Goal: Task Accomplishment & Management: Complete application form

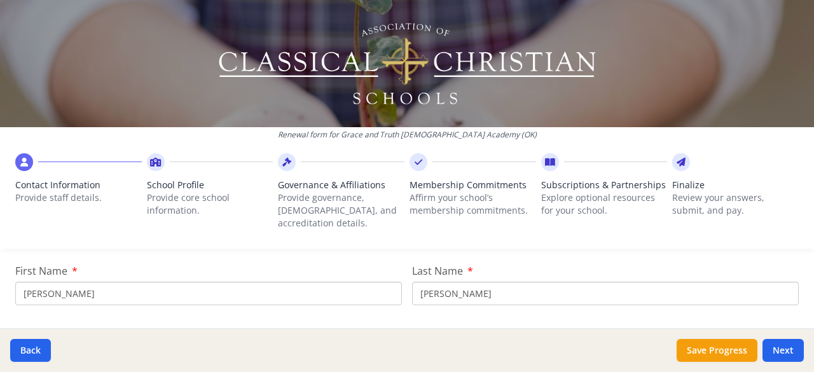
scroll to position [156, 0]
drag, startPoint x: 47, startPoint y: 280, endPoint x: 0, endPoint y: 280, distance: 47.0
type input "[PERSON_NAME]"
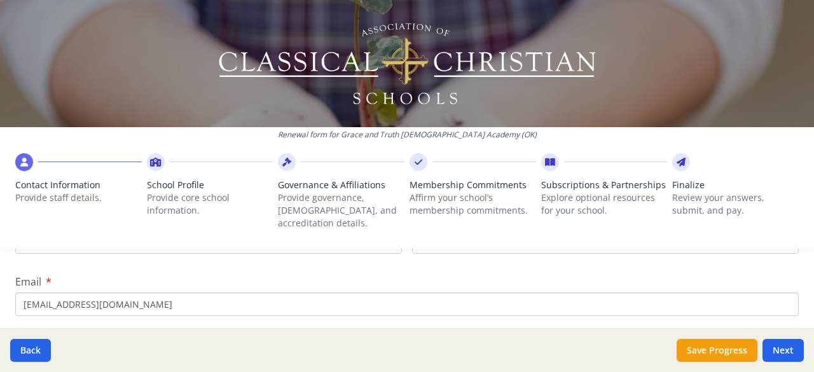
scroll to position [211, 0]
type input "[PERSON_NAME]"
drag, startPoint x: 160, startPoint y: 284, endPoint x: 0, endPoint y: 284, distance: 159.6
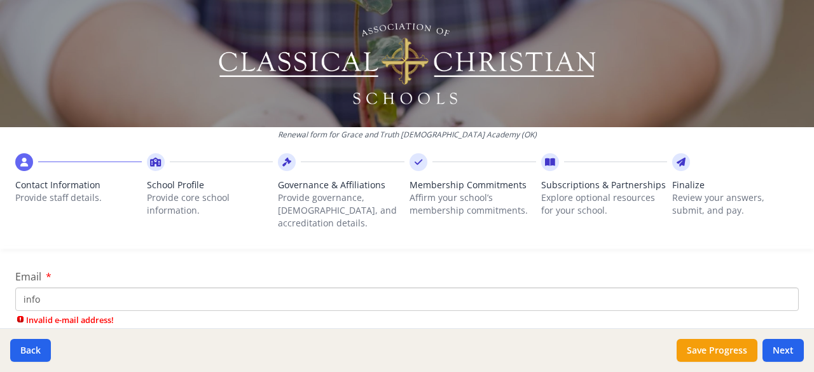
type input "[EMAIL_ADDRESS][DOMAIN_NAME]"
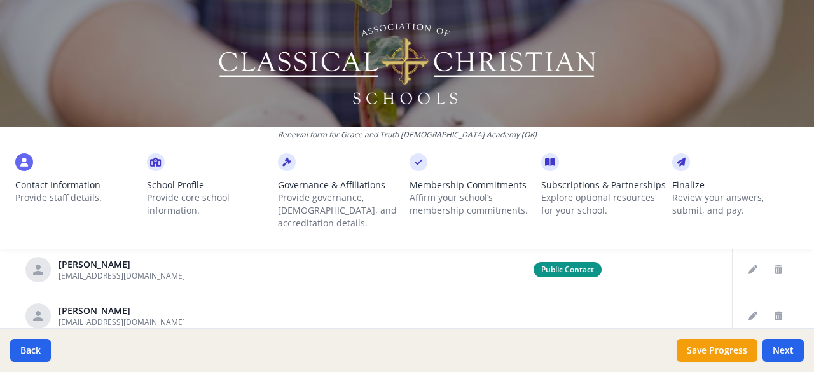
scroll to position [748, 0]
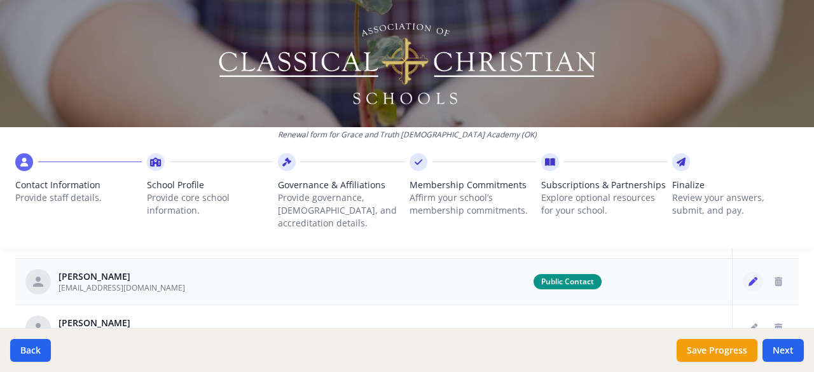
click at [748, 277] on icon "Edit staff" at bounding box center [752, 281] width 9 height 9
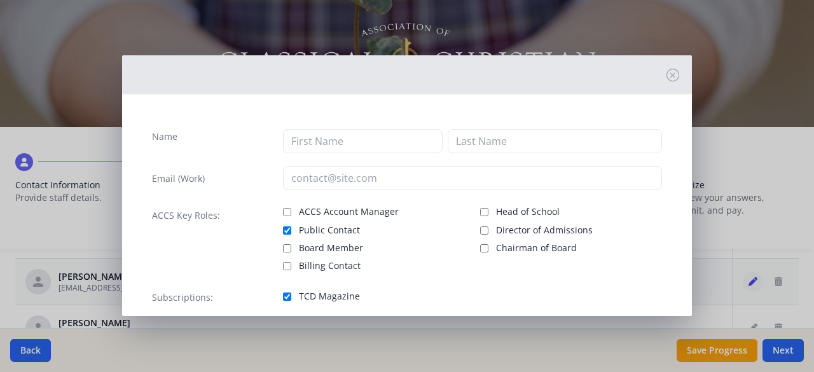
type input "Monica"
type input "Schnell"
type input "thadandmonica@aol.com"
checkbox input "true"
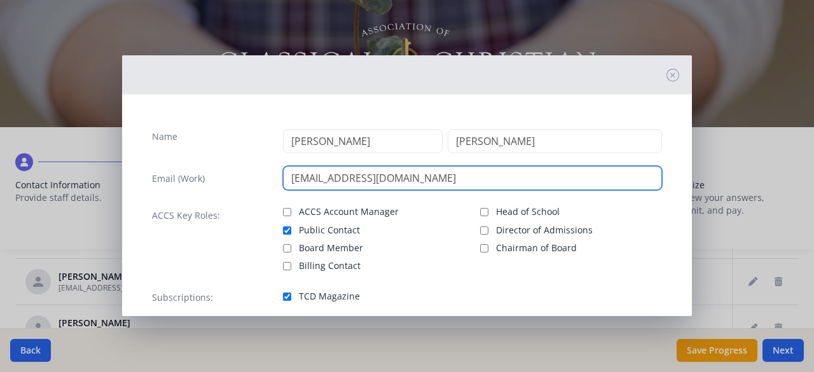
drag, startPoint x: 432, startPoint y: 177, endPoint x: 216, endPoint y: 158, distance: 216.9
click at [216, 158] on div "Name Monica Schnell Email (Work) thadandmonica@aol.com ACCS Key Roles: ACCS Acc…" at bounding box center [407, 222] width 530 height 217
type input "[EMAIL_ADDRESS][DOMAIN_NAME]"
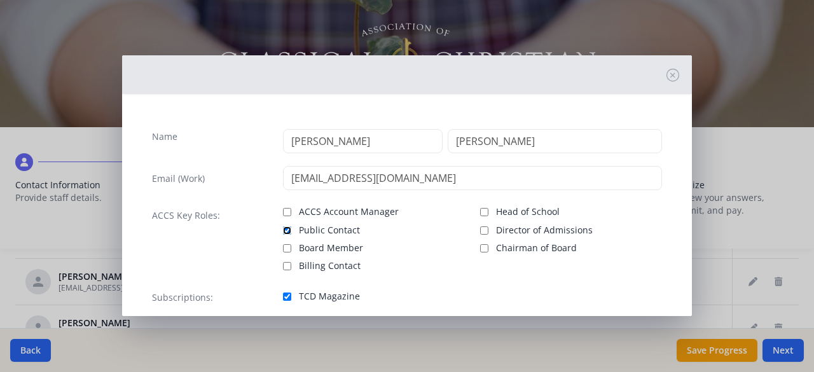
click at [283, 226] on input "Public Contact" at bounding box center [287, 230] width 8 height 8
checkbox input "false"
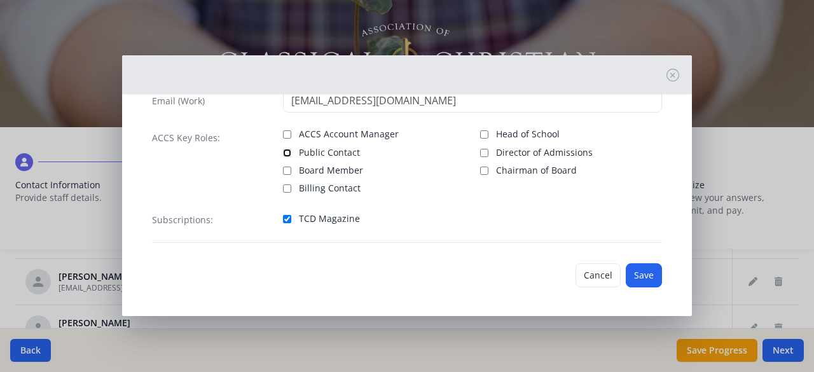
scroll to position [78, 0]
click at [641, 275] on button "Save" at bounding box center [644, 275] width 36 height 24
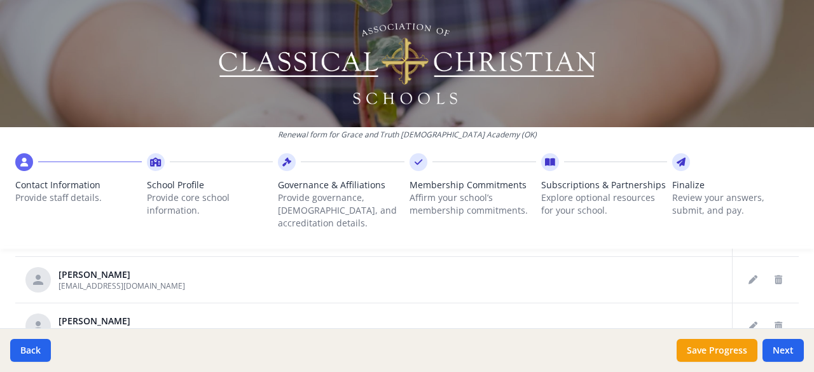
scroll to position [100, 0]
click at [743, 268] on button "Edit staff" at bounding box center [753, 278] width 20 height 20
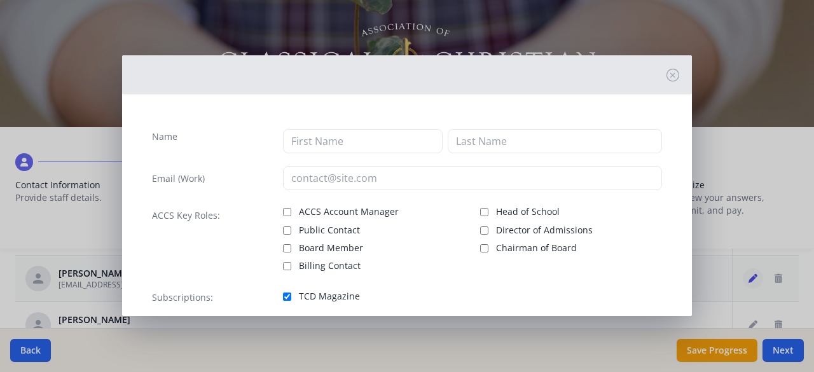
type input "Peyton"
type input "Bridwell"
type input "peytonleighbridwell@gmail.com"
checkbox input "true"
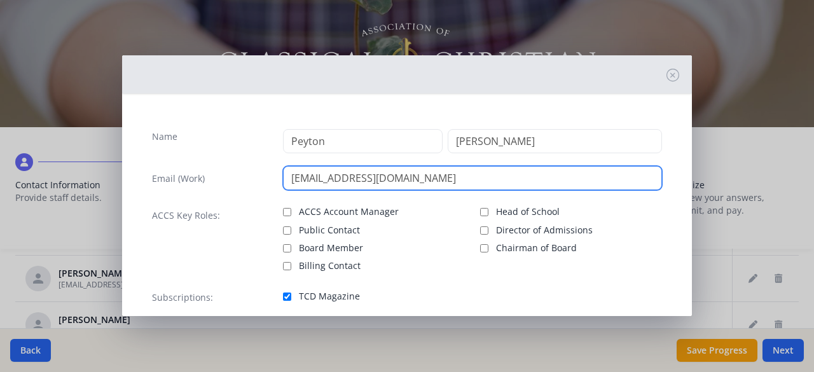
drag, startPoint x: 456, startPoint y: 182, endPoint x: 182, endPoint y: 203, distance: 274.1
click at [182, 203] on div "Name Peyton Bridwell Email (Work) peytonleighbridwell@gmail.com ACCS Key Roles:…" at bounding box center [407, 222] width 530 height 217
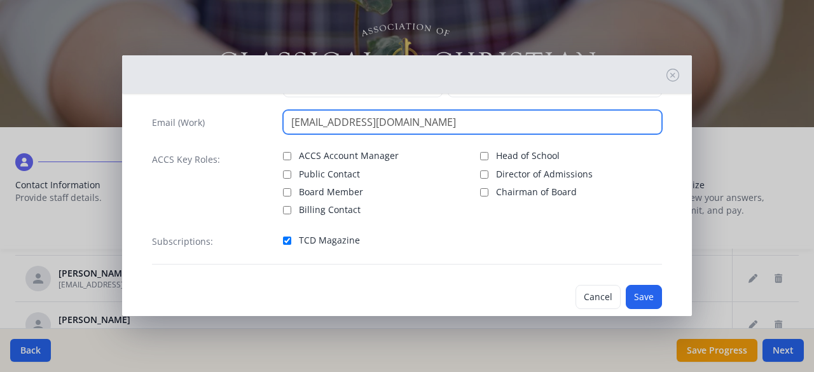
scroll to position [78, 0]
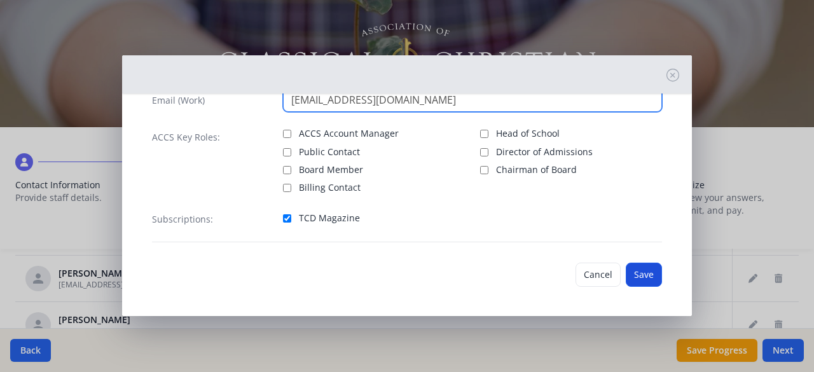
type input "[EMAIL_ADDRESS][DOMAIN_NAME]"
click at [645, 275] on button "Save" at bounding box center [644, 275] width 36 height 24
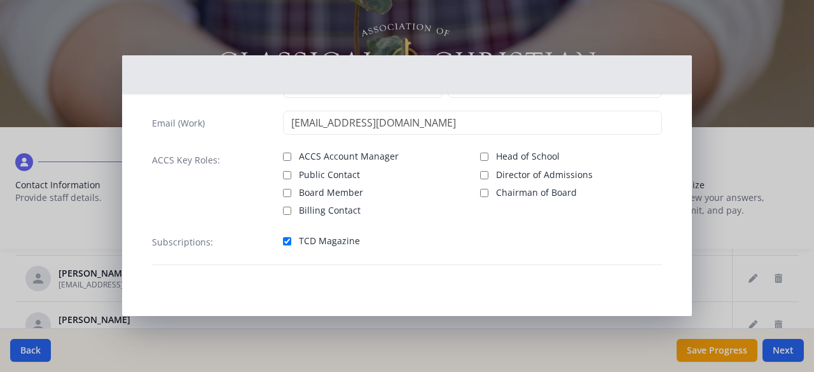
scroll to position [55, 0]
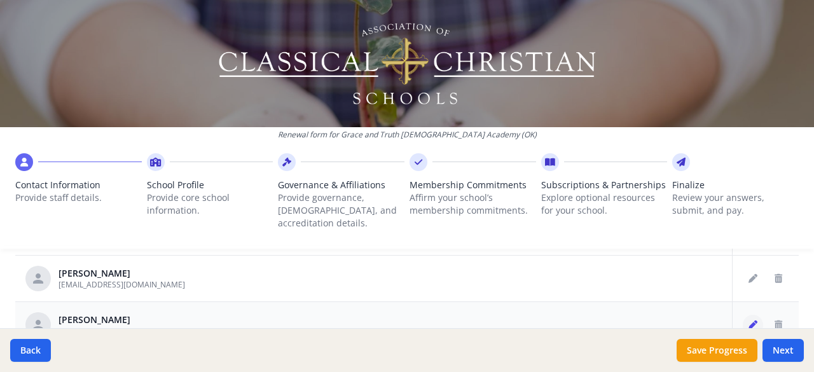
click at [743, 315] on button "Edit staff" at bounding box center [753, 325] width 20 height 20
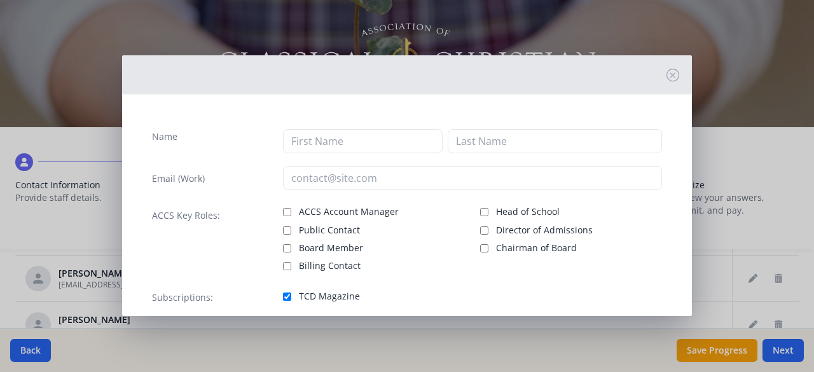
type input "Lacee"
type input "Hogg"
type input "laceelh@gmail.com"
checkbox input "true"
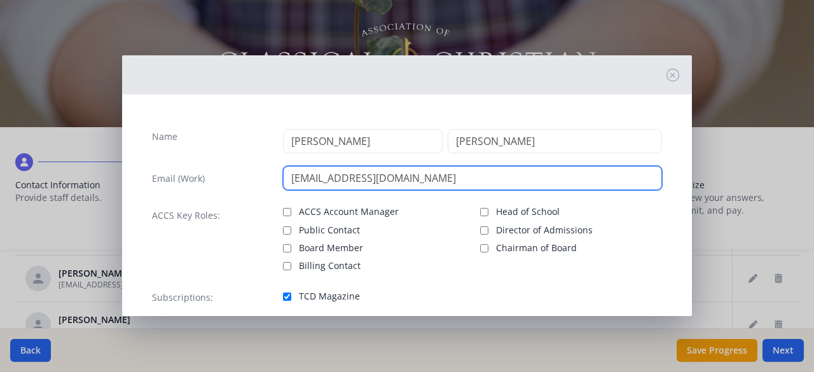
drag, startPoint x: 399, startPoint y: 176, endPoint x: 184, endPoint y: 172, distance: 214.9
click at [184, 172] on div "Email (Work) laceelh@gmail.com" at bounding box center [407, 178] width 510 height 24
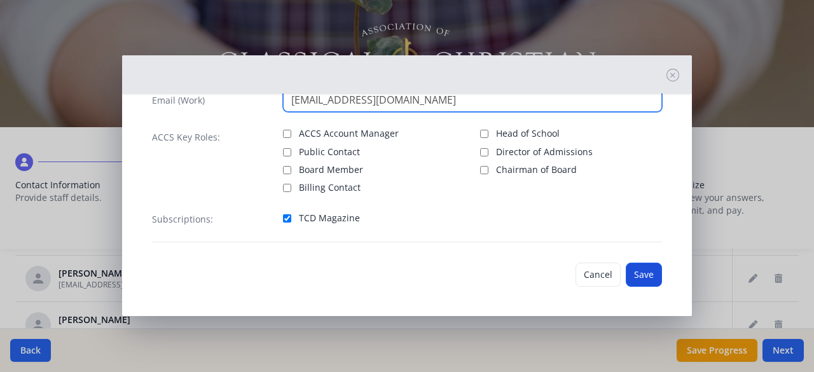
type input "[EMAIL_ADDRESS][DOMAIN_NAME]"
click at [636, 271] on button "Save" at bounding box center [644, 275] width 36 height 24
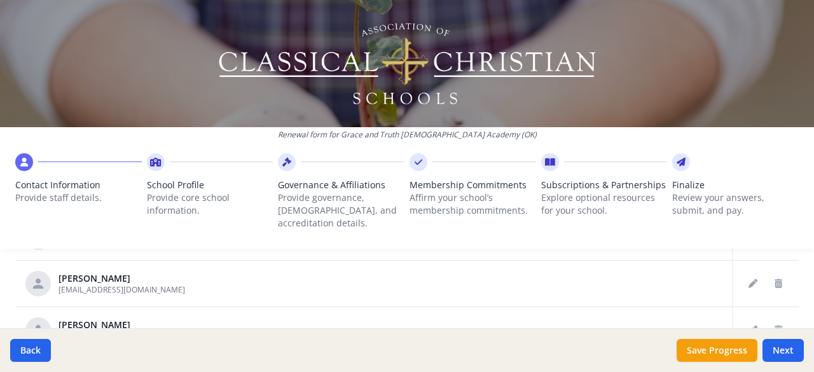
scroll to position [195, 0]
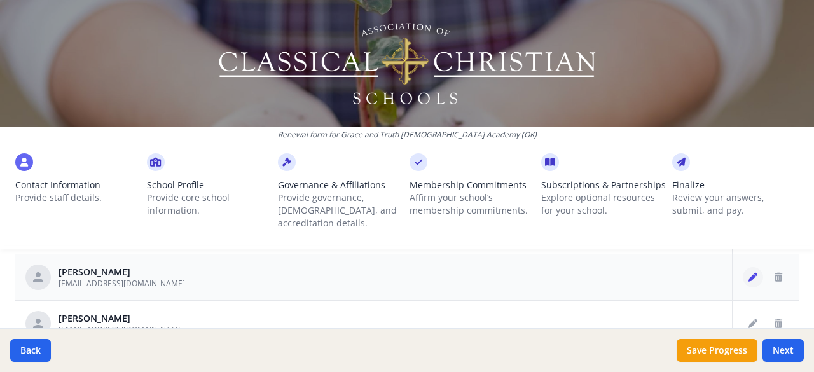
click at [748, 273] on icon "Edit staff" at bounding box center [752, 277] width 9 height 9
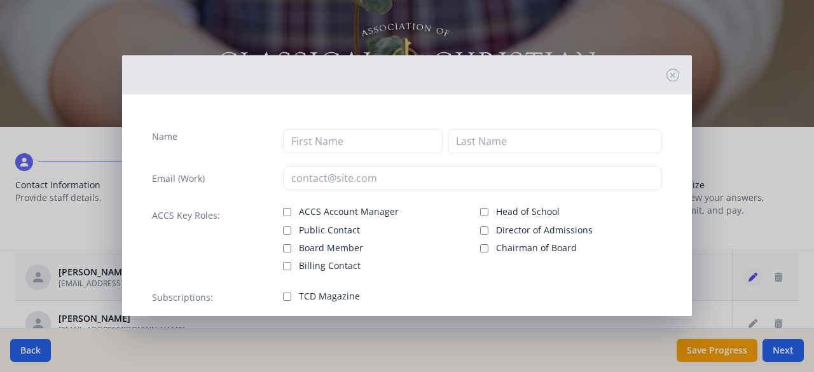
type input "[PERSON_NAME]"
type input "[EMAIL_ADDRESS][DOMAIN_NAME]"
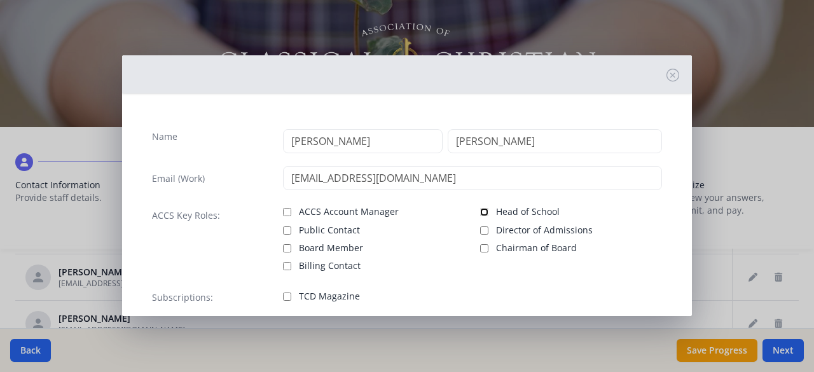
click at [480, 209] on input "Head of School" at bounding box center [484, 212] width 8 height 8
checkbox input "true"
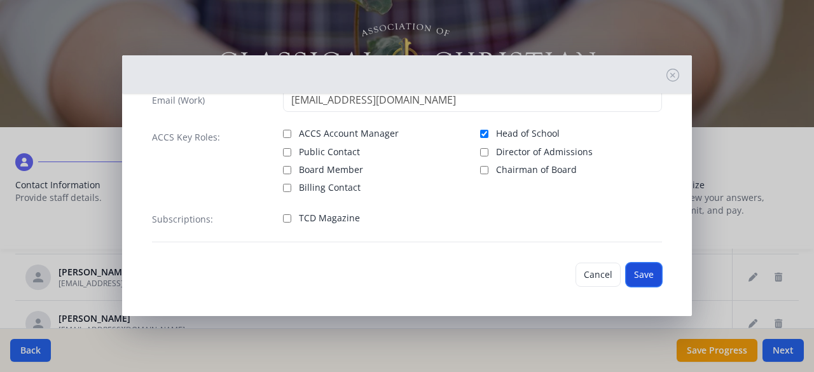
click at [641, 275] on button "Save" at bounding box center [644, 275] width 36 height 24
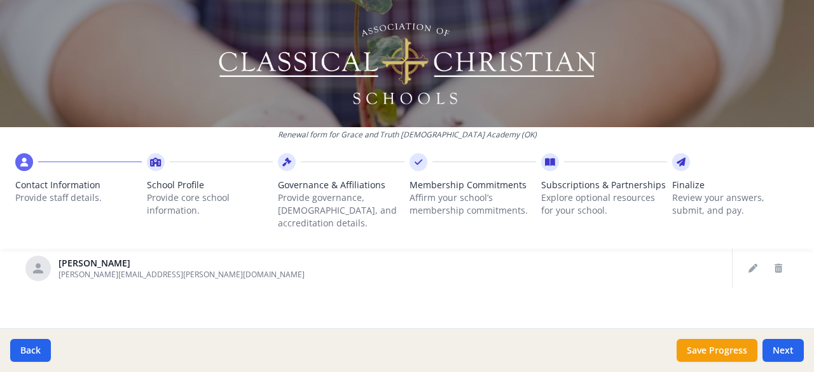
scroll to position [862, 0]
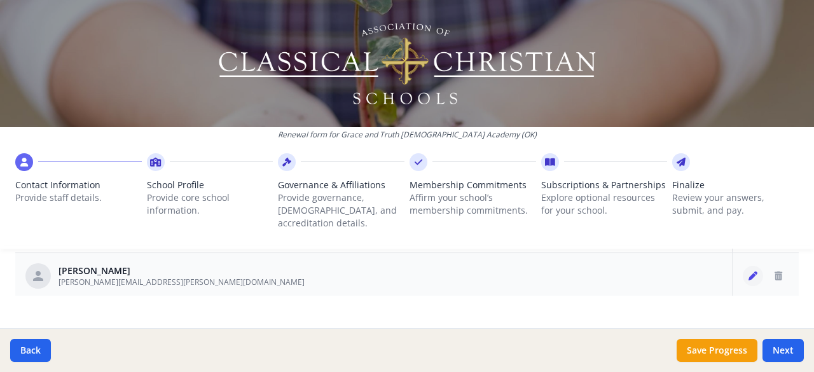
click at [748, 271] on icon "Edit staff" at bounding box center [752, 275] width 9 height 9
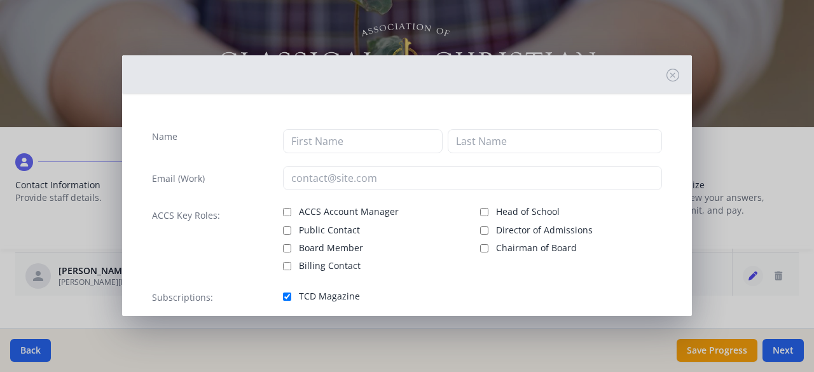
type input "Britnie"
type input "Sims"
type input "Britnie.sims@gmail.com"
checkbox input "true"
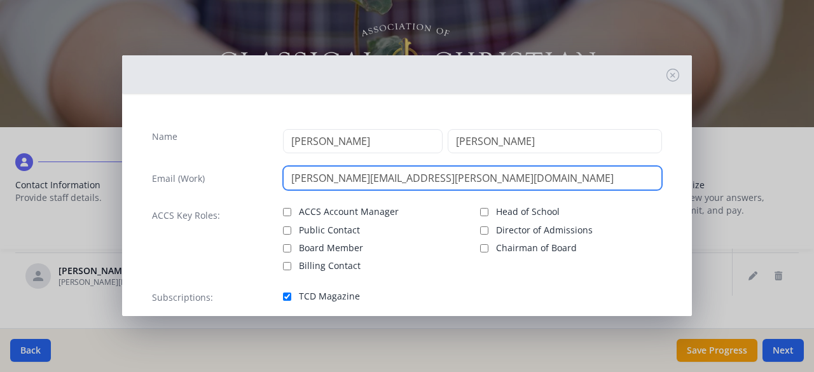
drag, startPoint x: 411, startPoint y: 183, endPoint x: 147, endPoint y: 175, distance: 263.3
click at [147, 175] on div "Name Britnie Sims Email (Work) Britnie.sims@gmail.com ACCS Key Roles: ACCS Acco…" at bounding box center [407, 222] width 530 height 217
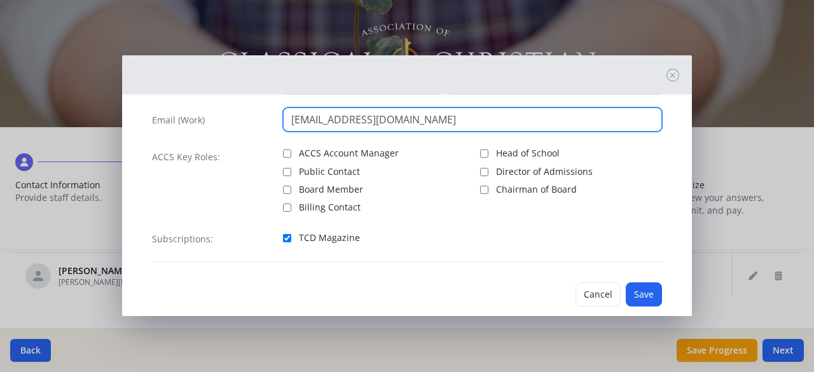
scroll to position [78, 0]
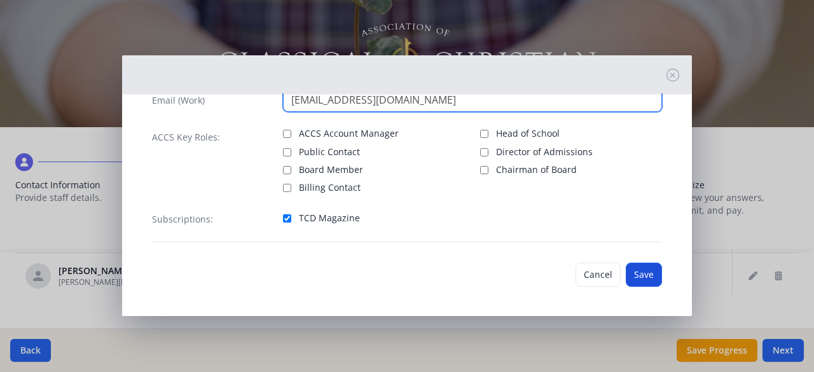
type input "[EMAIL_ADDRESS][DOMAIN_NAME]"
click at [641, 277] on button "Save" at bounding box center [644, 275] width 36 height 24
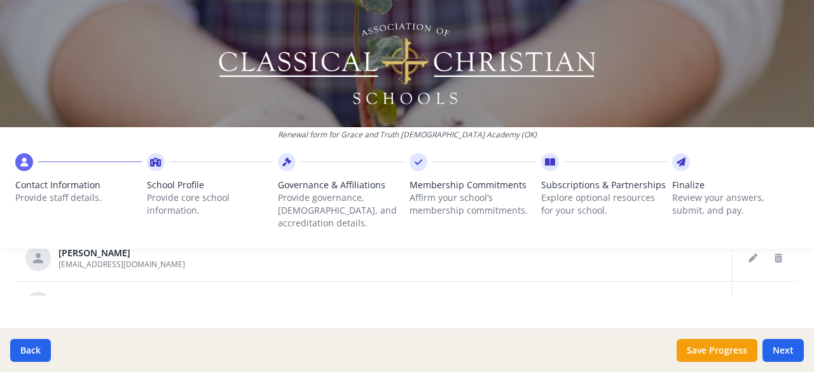
scroll to position [187, 0]
click at [732, 249] on td at bounding box center [765, 263] width 67 height 46
click at [743, 254] on button "Edit staff" at bounding box center [753, 264] width 20 height 20
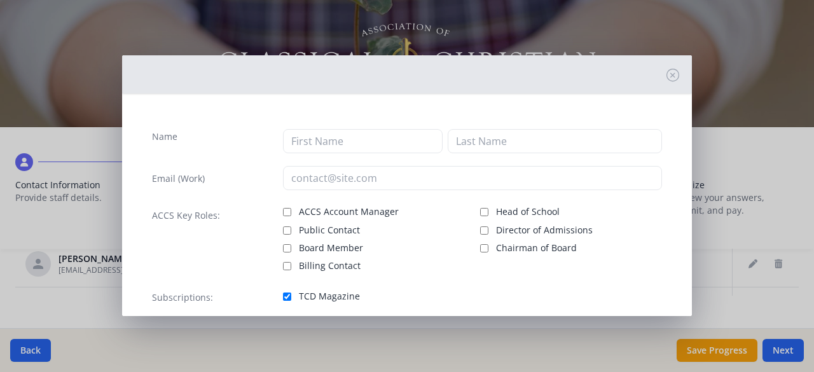
type input "Rebecca"
type input "Shiplett"
type input "rebeccashiplett@yahoo.com"
checkbox input "true"
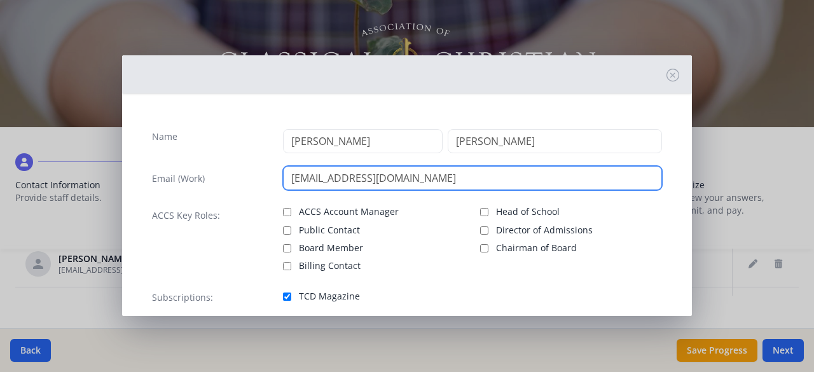
drag, startPoint x: 361, startPoint y: 181, endPoint x: 198, endPoint y: 192, distance: 163.1
click at [198, 192] on div "Name Rebecca Shiplett Email (Work) rebeccashiplett@yahoo.com ACCS Key Roles: AC…" at bounding box center [407, 222] width 530 height 217
click at [388, 177] on input "rshiplett@yahoo.com" at bounding box center [473, 178] width 380 height 24
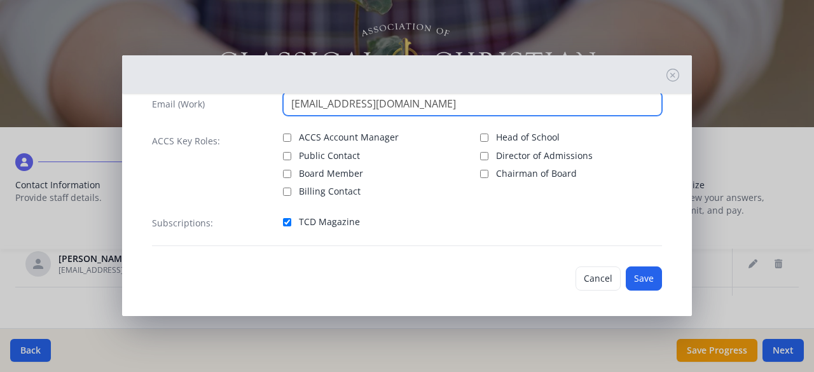
scroll to position [76, 0]
type input "[EMAIL_ADDRESS][DOMAIN_NAME]"
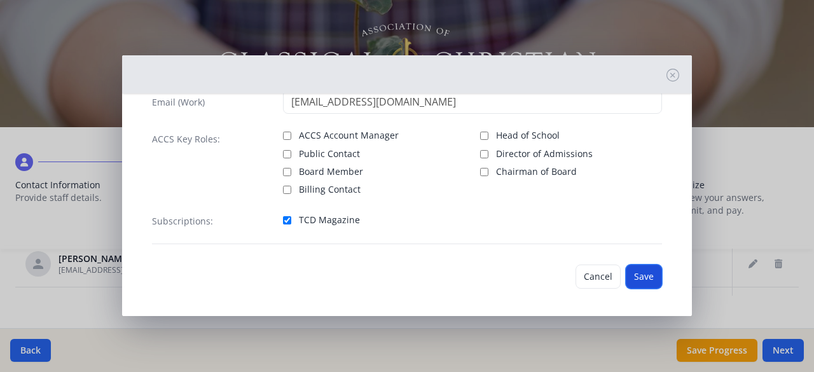
click at [634, 271] on button "Save" at bounding box center [644, 276] width 36 height 24
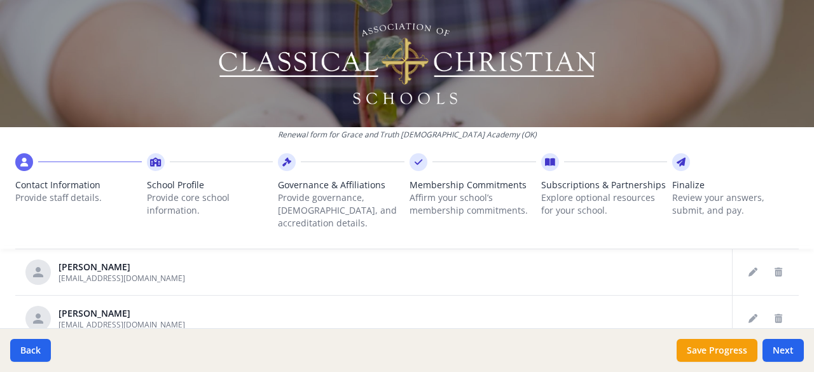
scroll to position [716, 0]
click at [743, 260] on button "Edit staff" at bounding box center [753, 270] width 20 height 20
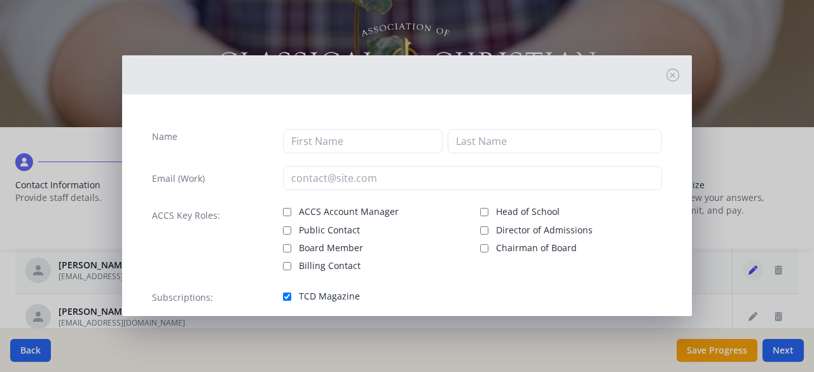
type input "Lacee"
type input "Hogg"
type input "[EMAIL_ADDRESS][DOMAIN_NAME]"
checkbox input "true"
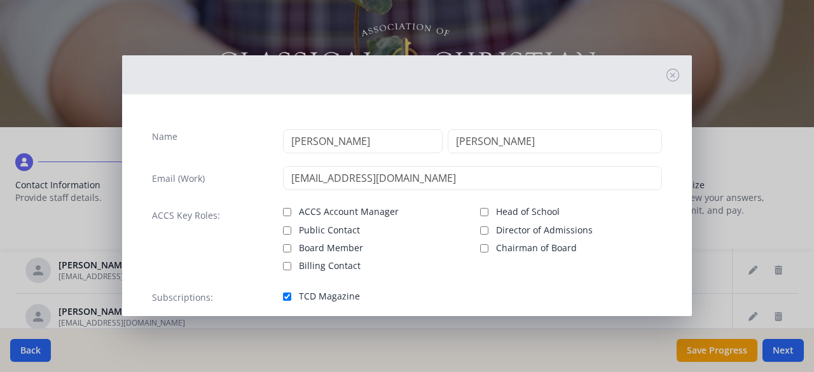
click at [289, 228] on label "Public Contact" at bounding box center [374, 228] width 182 height 15
click at [289, 228] on input "Public Contact" at bounding box center [287, 230] width 8 height 8
checkbox input "true"
click at [481, 210] on input "Head of School" at bounding box center [484, 212] width 8 height 8
checkbox input "true"
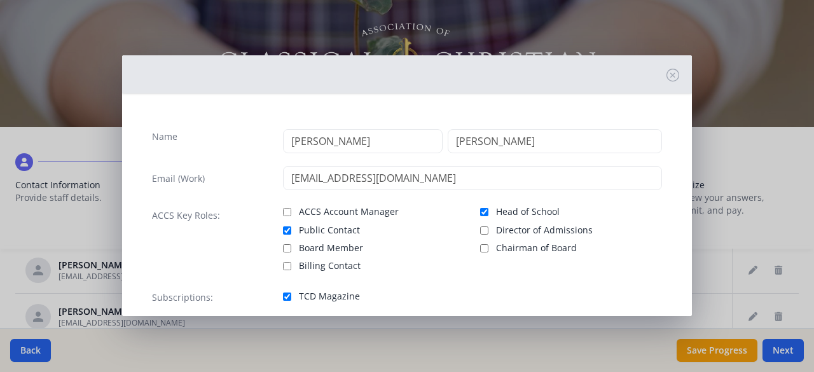
click at [289, 235] on label "Public Contact" at bounding box center [374, 228] width 182 height 15
click at [289, 235] on input "Public Contact" at bounding box center [287, 230] width 8 height 8
checkbox input "false"
click at [480, 211] on input "Head of School" at bounding box center [484, 212] width 8 height 8
checkbox input "false"
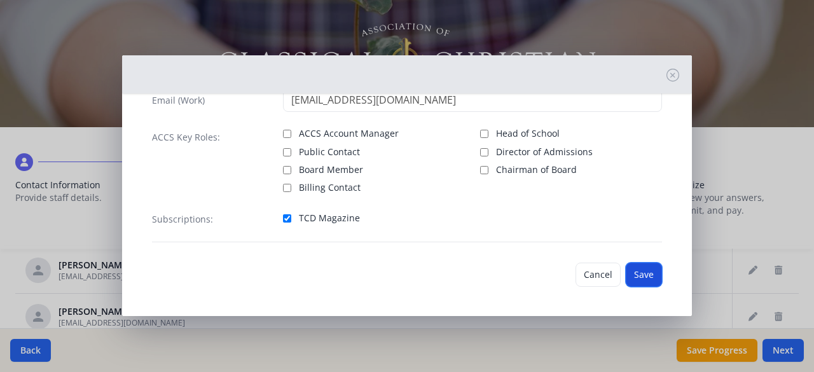
click at [645, 269] on button "Save" at bounding box center [644, 275] width 36 height 24
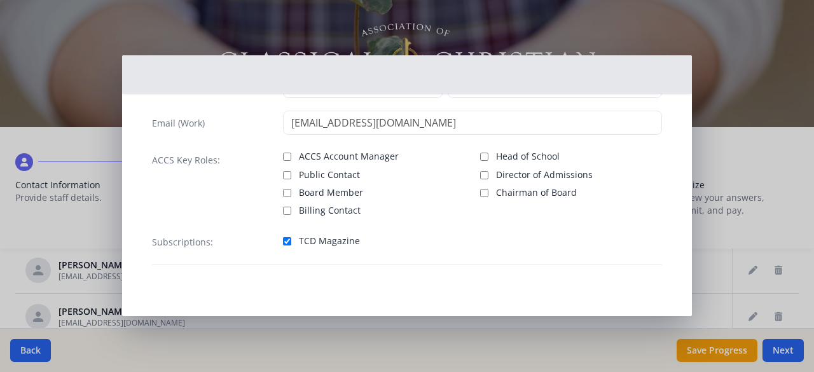
scroll to position [55, 0]
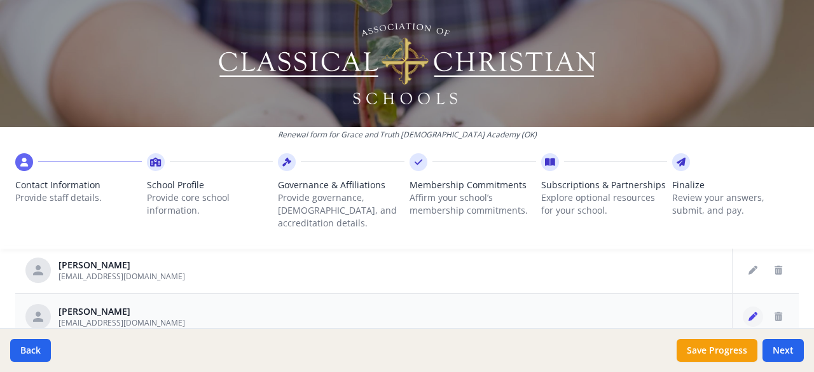
click at [748, 312] on icon "Edit staff" at bounding box center [752, 316] width 9 height 9
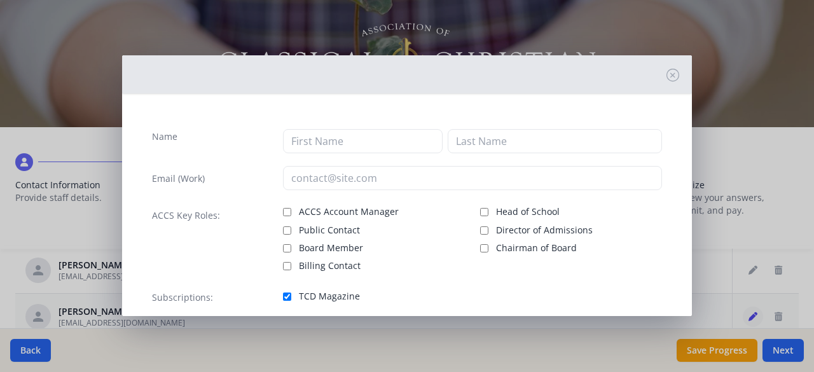
type input "[PERSON_NAME]"
type input "[EMAIL_ADDRESS][DOMAIN_NAME]"
checkbox input "true"
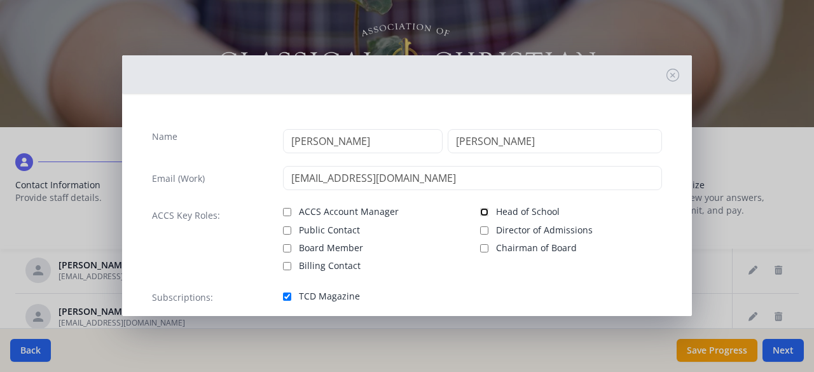
click at [481, 208] on input "Head of School" at bounding box center [484, 212] width 8 height 8
checkbox input "true"
click at [291, 231] on label "Public Contact" at bounding box center [374, 228] width 182 height 15
click at [291, 231] on input "Public Contact" at bounding box center [287, 230] width 8 height 8
checkbox input "true"
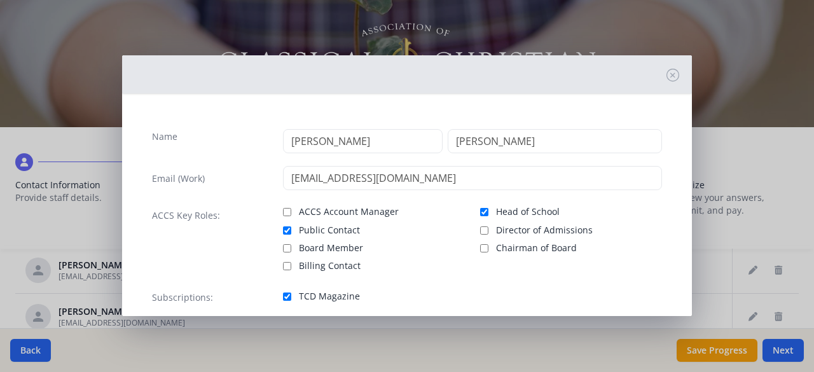
click at [688, 316] on div "Name Lori Marshall Email (Work) lmarshall@gracetruthca.org ACCS Key Roles: ACCS…" at bounding box center [407, 186] width 814 height 372
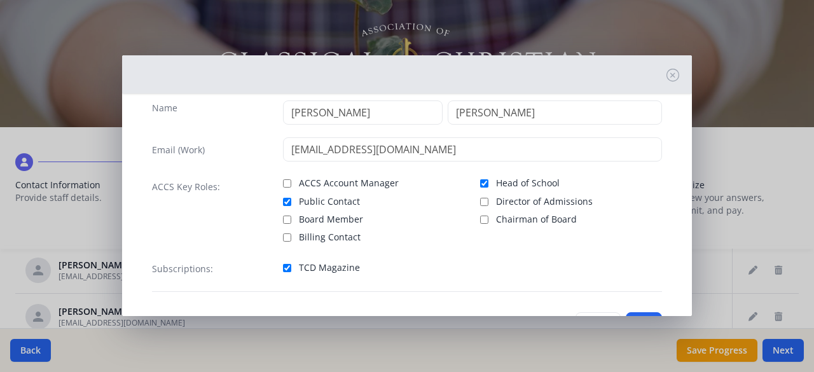
click at [687, 312] on div "Name Lori Marshall Email (Work) lmarshall@gracetruthca.org ACCS Key Roles: ACCS…" at bounding box center [407, 186] width 814 height 372
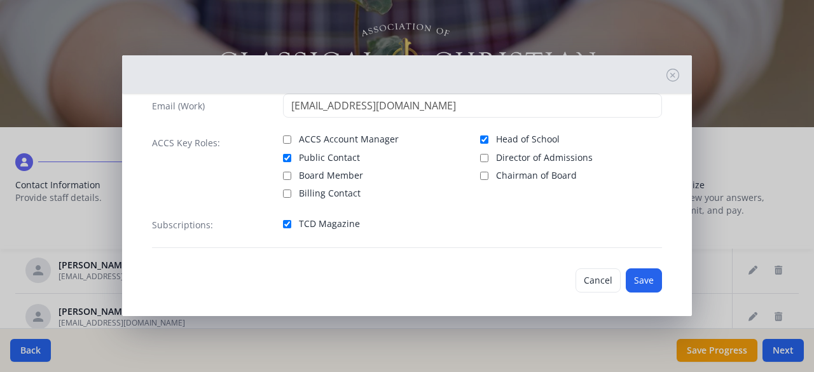
scroll to position [78, 0]
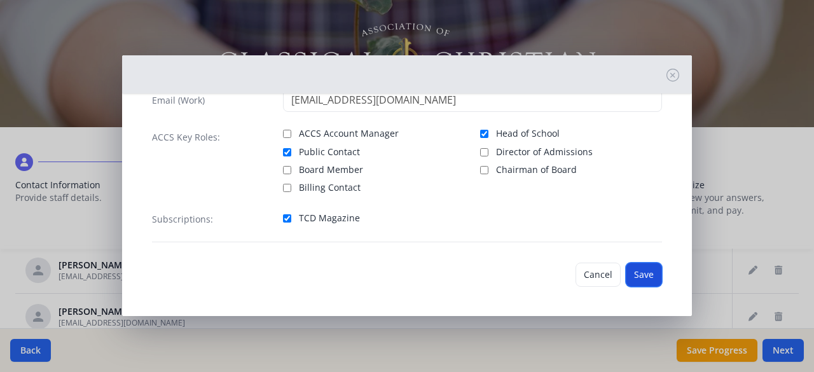
click at [635, 274] on button "Save" at bounding box center [644, 275] width 36 height 24
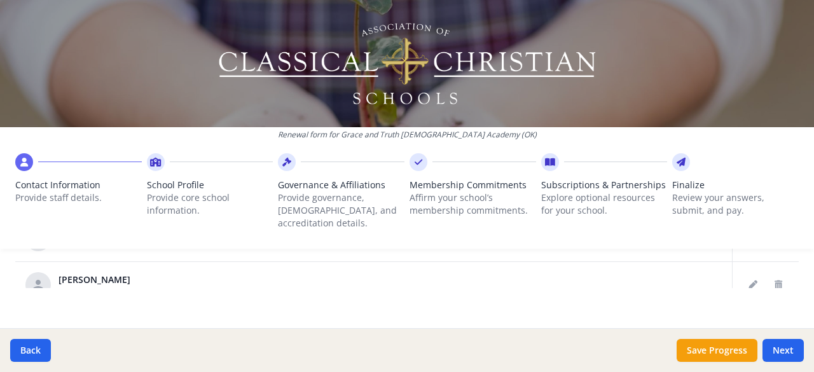
scroll to position [221, 0]
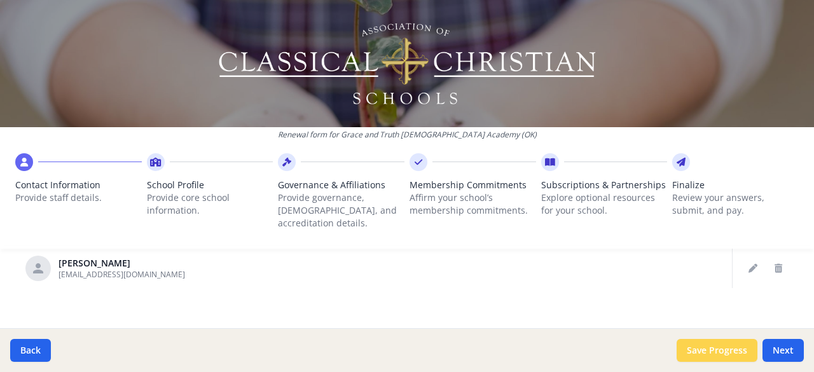
click at [737, 346] on button "Save Progress" at bounding box center [716, 350] width 81 height 23
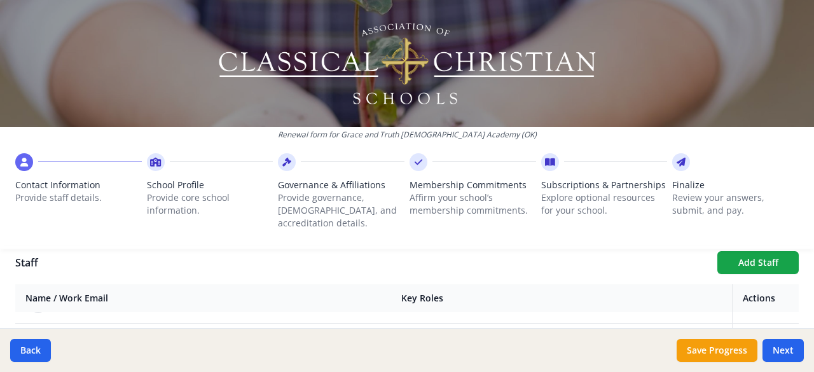
scroll to position [469, 0]
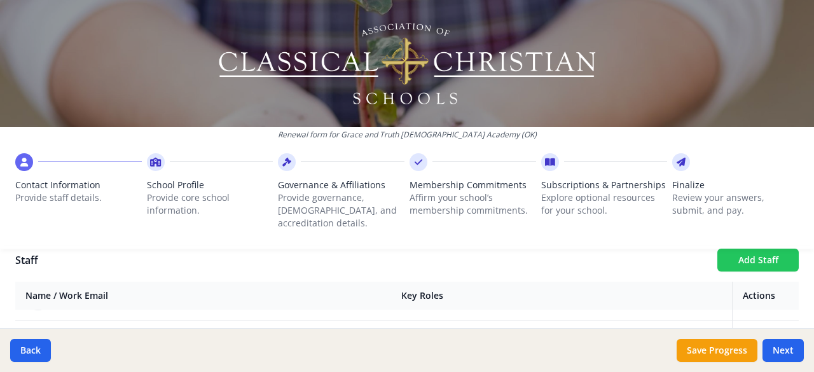
click at [744, 249] on button "Add Staff" at bounding box center [757, 260] width 81 height 23
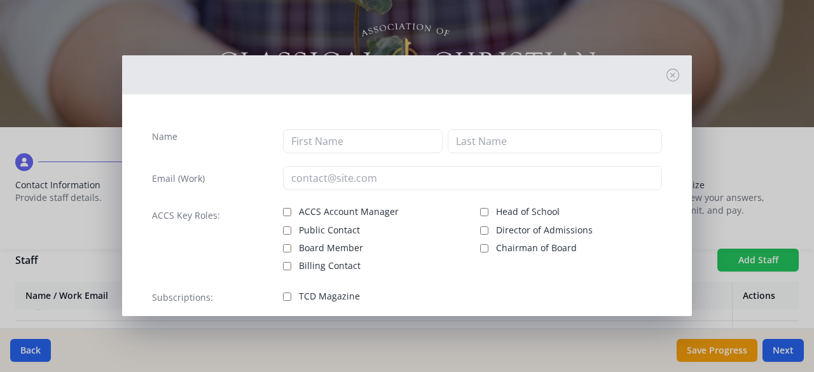
checkbox input "false"
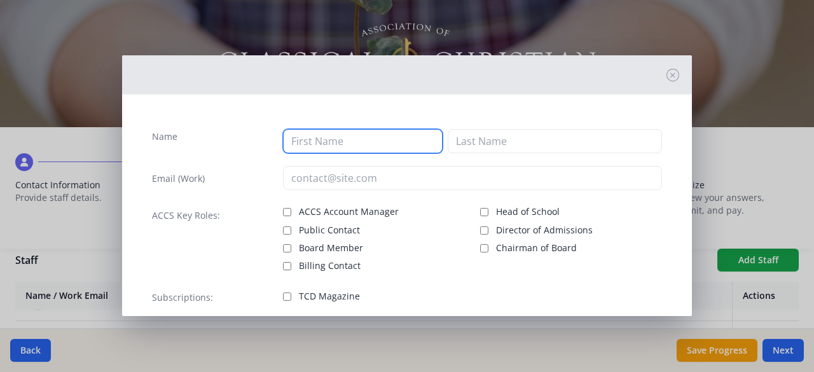
click at [387, 139] on input at bounding box center [363, 141] width 160 height 24
type input "r"
type input "Rebecca"
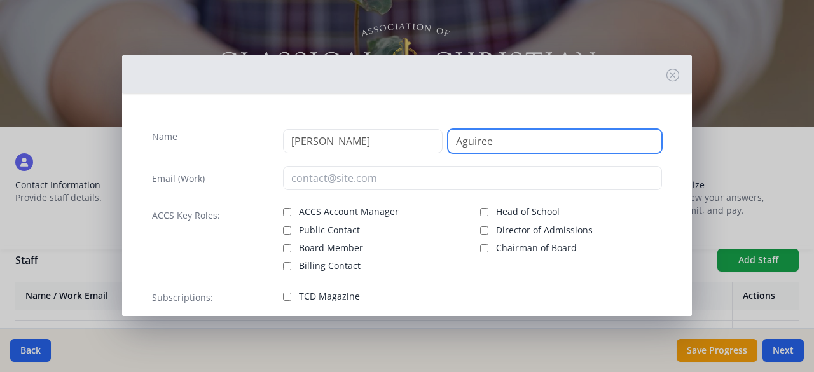
type input "Aguiree"
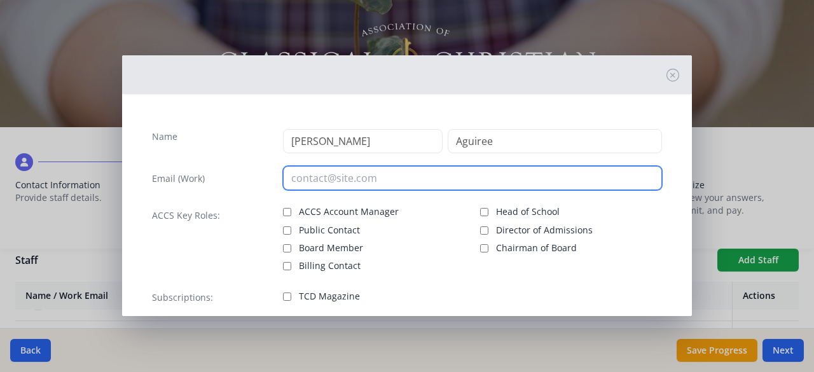
click at [366, 179] on input "email" at bounding box center [473, 178] width 380 height 24
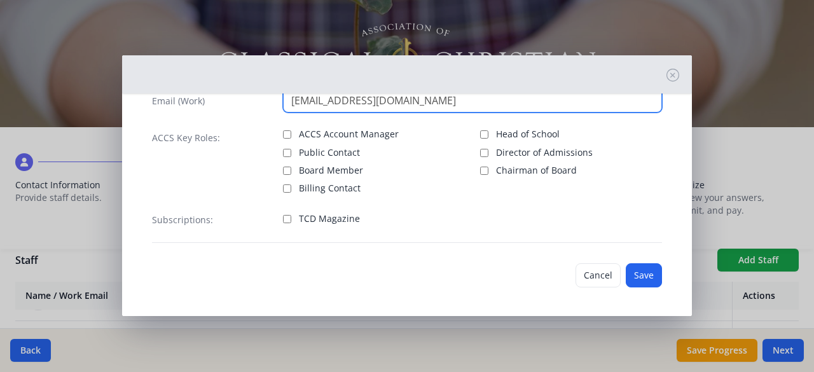
scroll to position [78, 0]
type input "[EMAIL_ADDRESS][DOMAIN_NAME]"
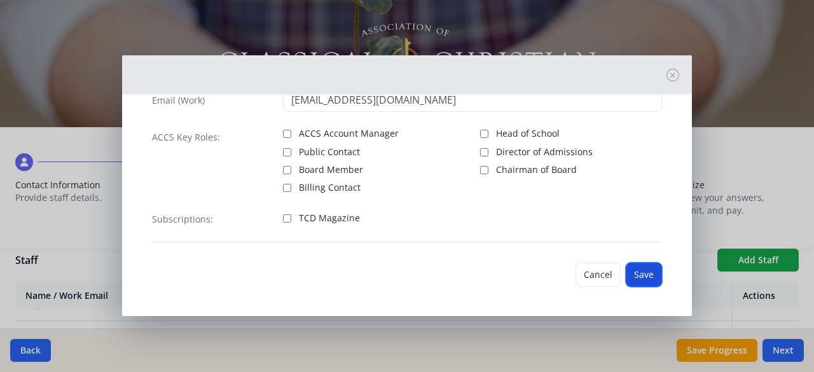
click at [630, 273] on button "Save" at bounding box center [644, 275] width 36 height 24
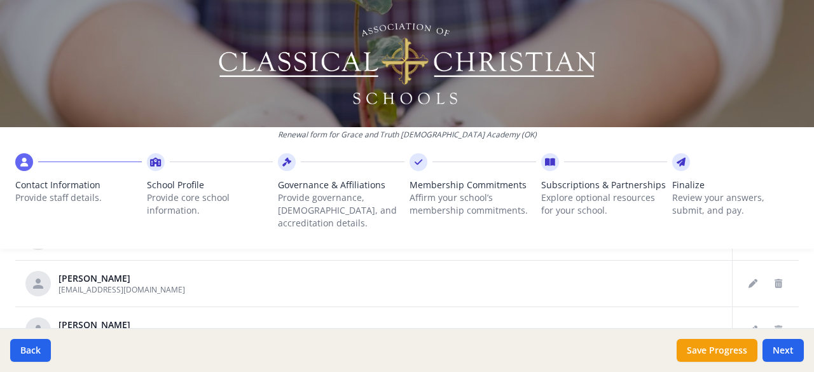
scroll to position [579, 0]
click at [774, 323] on icon "Delete staff" at bounding box center [778, 327] width 8 height 9
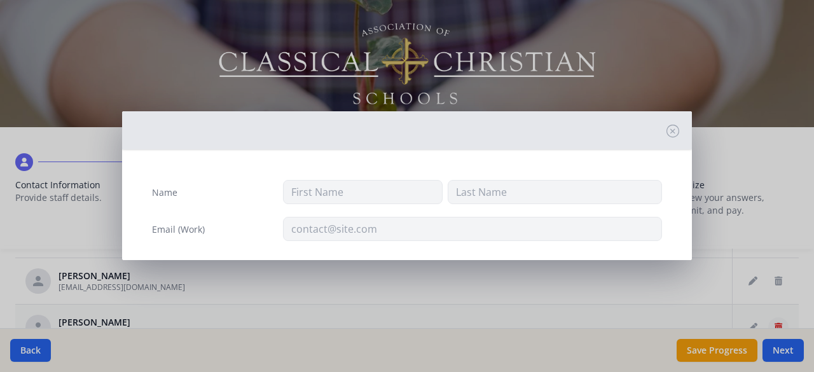
type input "Rebecca"
type input "Aguirre"
type input "raguirre2319@tutanota.com"
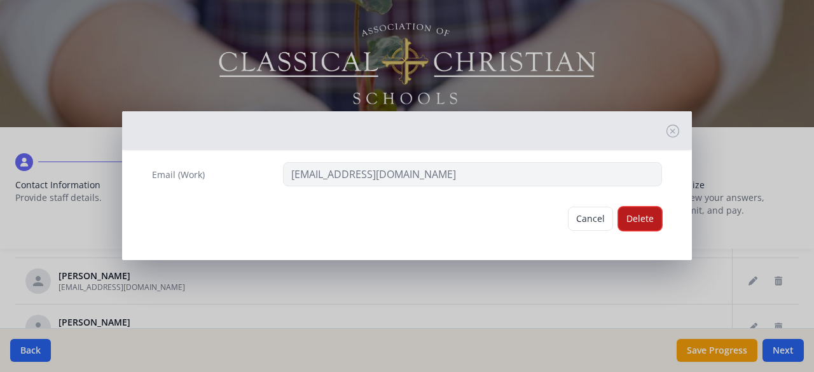
click at [637, 227] on button "Delete" at bounding box center [640, 219] width 44 height 24
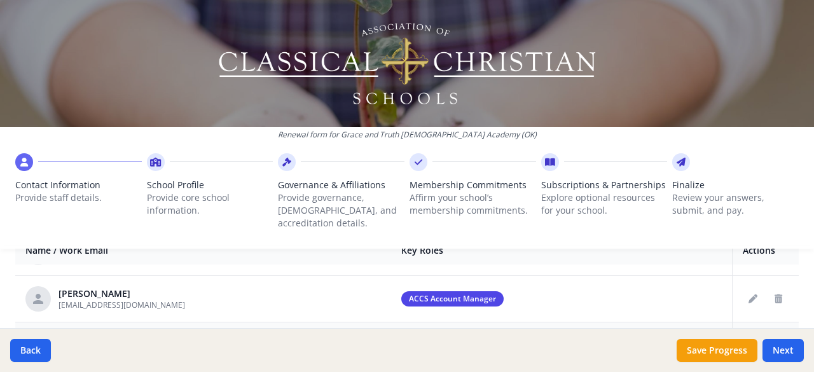
scroll to position [517, 0]
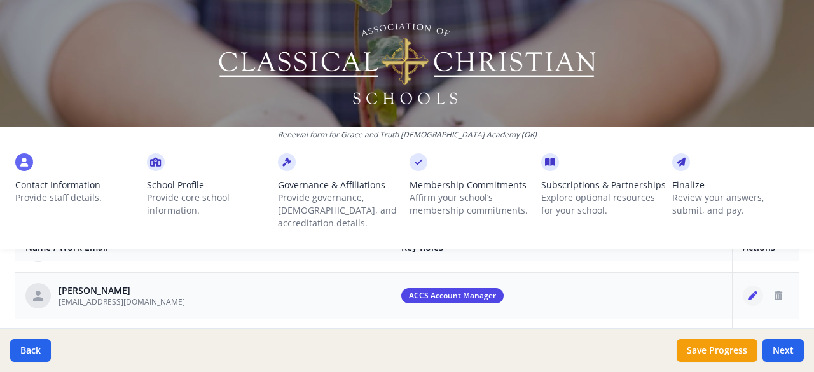
click at [748, 291] on icon "Edit staff" at bounding box center [752, 295] width 9 height 9
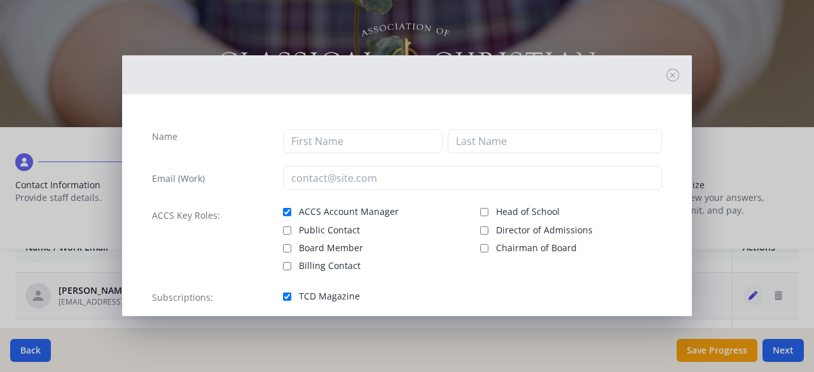
type input "Greg"
type input "Ray"
type input "[EMAIL_ADDRESS][DOMAIN_NAME]"
checkbox input "true"
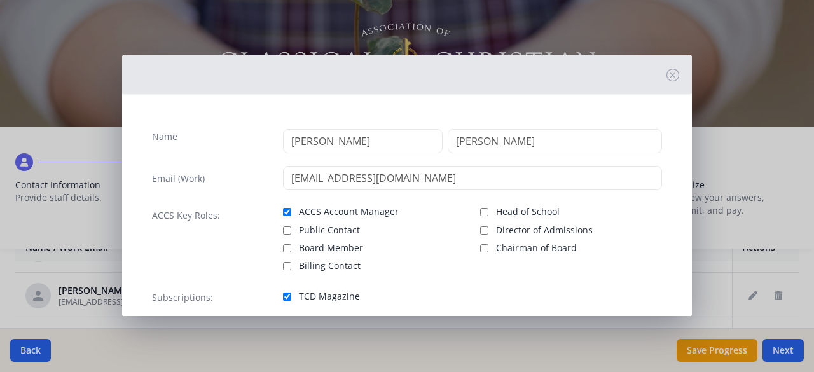
click at [676, 235] on div "Name Greg Ray Email (Work) boxrranch@pldi.net ACCS Key Roles: ACCS Account Mana…" at bounding box center [407, 250] width 570 height 292
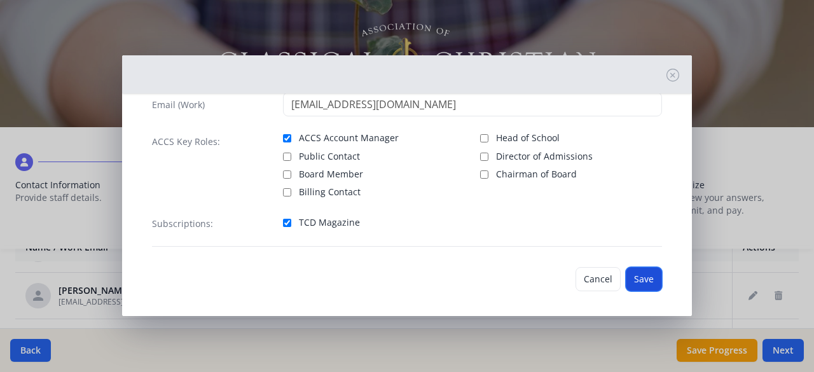
click at [634, 275] on button "Save" at bounding box center [644, 279] width 36 height 24
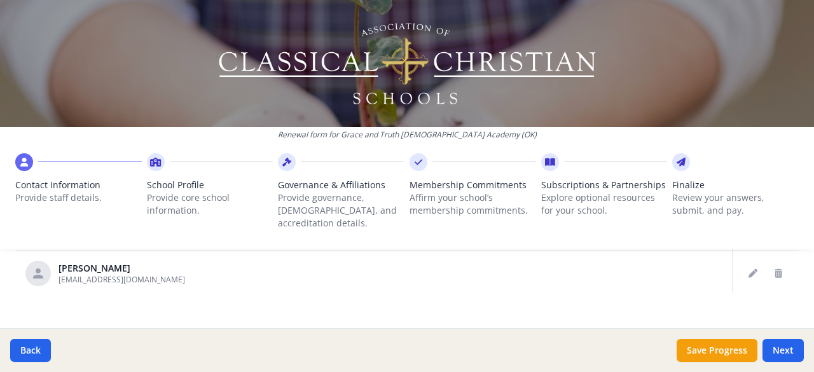
scroll to position [870, 0]
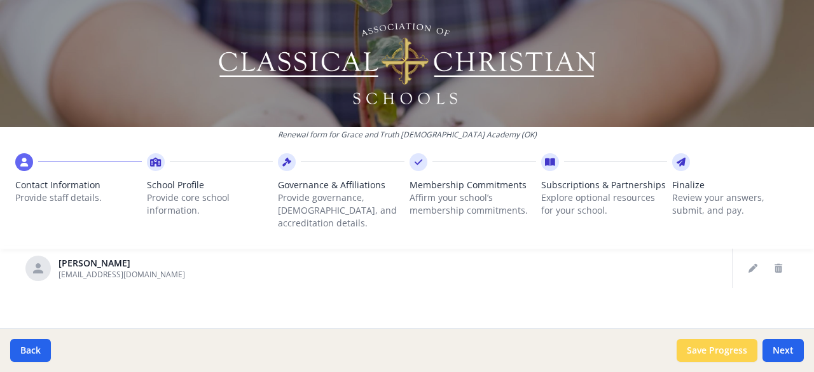
click at [717, 352] on button "Save Progress" at bounding box center [716, 350] width 81 height 23
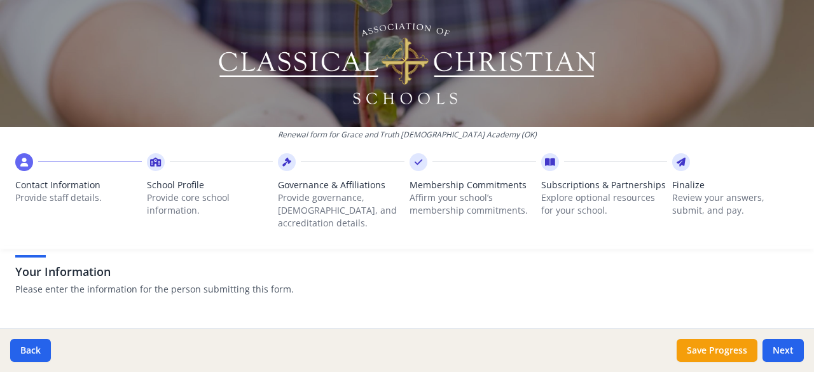
scroll to position [82, 0]
click at [781, 349] on button "Next" at bounding box center [782, 350] width 41 height 23
type input "[PHONE_NUMBER]"
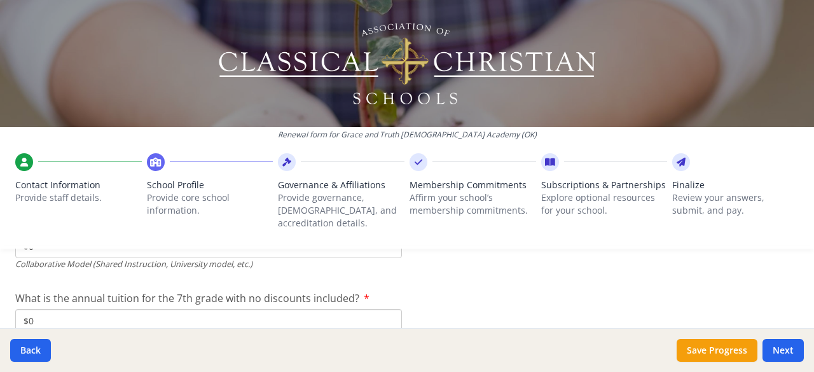
scroll to position [4561, 0]
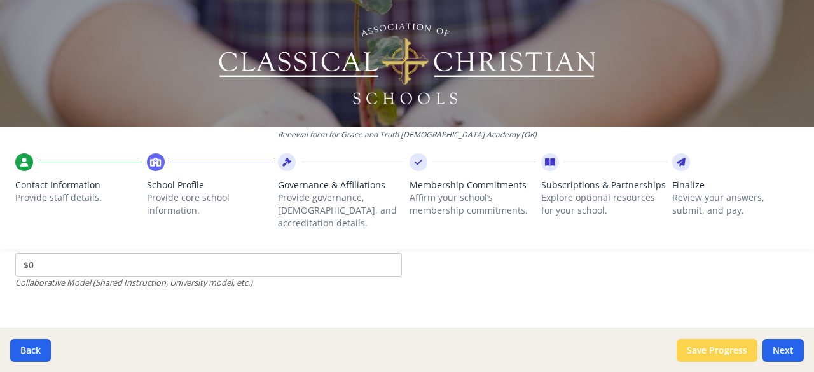
click at [741, 343] on button "Save Progress" at bounding box center [716, 350] width 81 height 23
type textarea "[US_STATE] Parental Choice Tax Credit (OKPCTC) and Opportunity Scholarship Fund…"
type input "5500"
type input "0"
type input "5500"
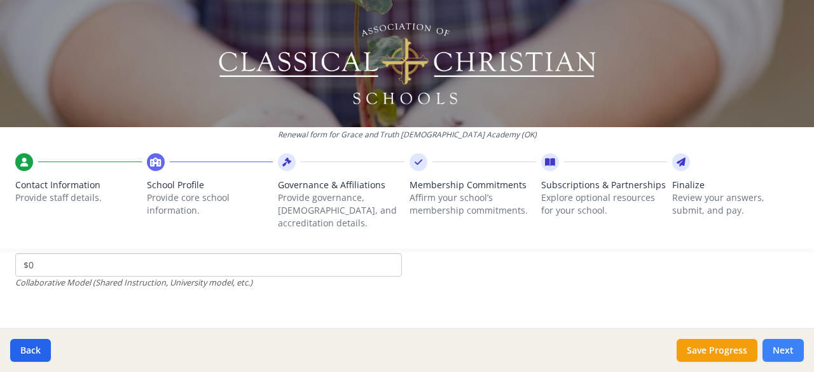
type input "0"
type input "300"
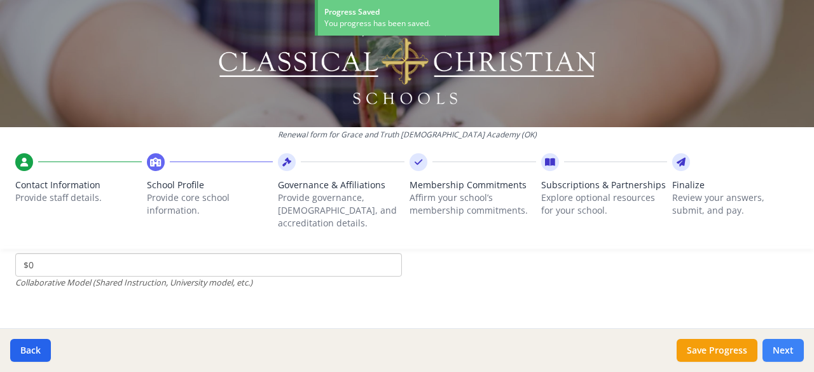
click at [776, 352] on button "Next" at bounding box center [782, 350] width 41 height 23
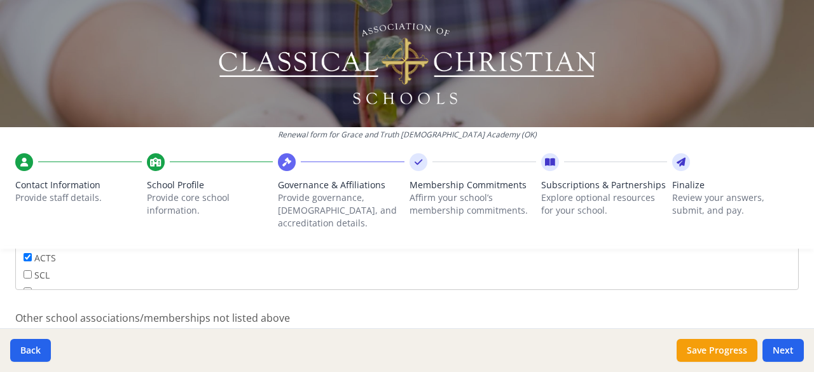
scroll to position [961, 0]
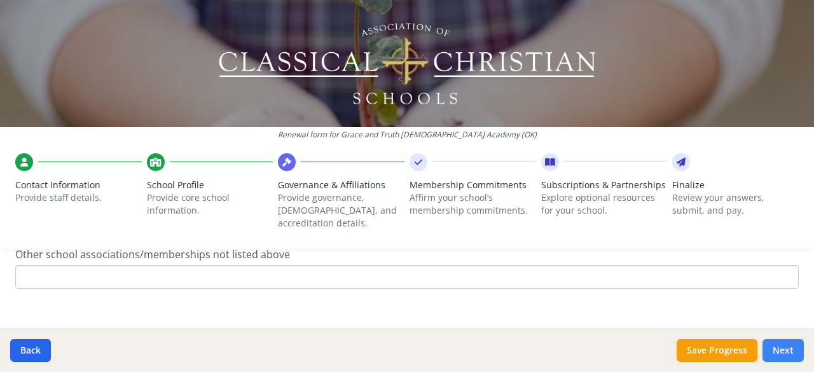
click at [777, 357] on button "Next" at bounding box center [782, 350] width 41 height 23
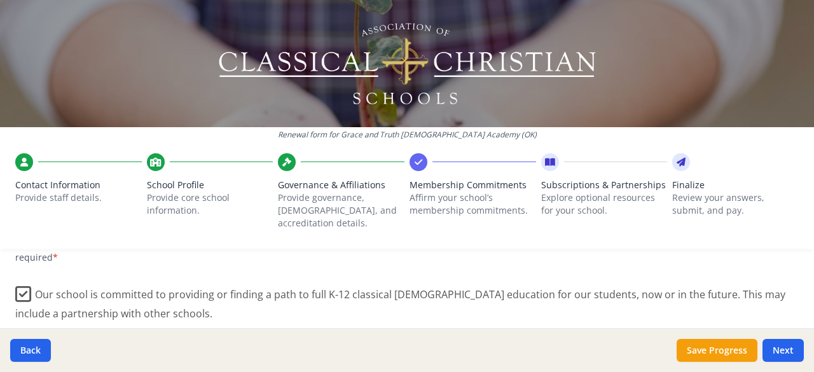
scroll to position [600, 0]
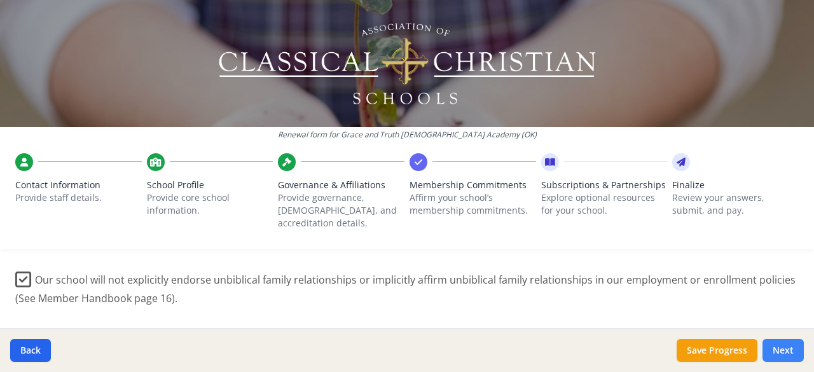
click at [781, 352] on button "Next" at bounding box center [782, 350] width 41 height 23
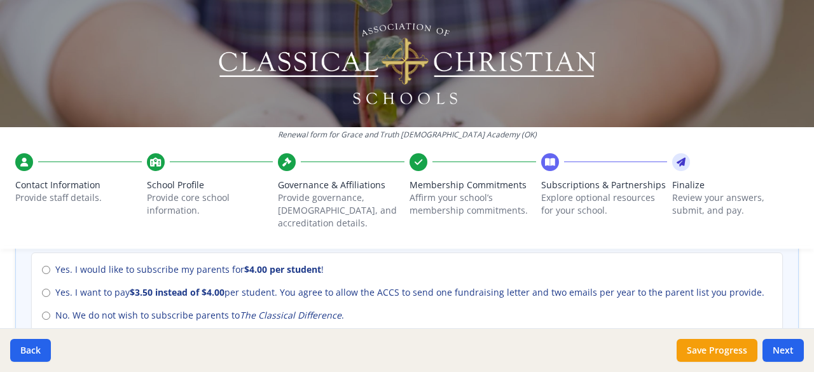
scroll to position [598, 0]
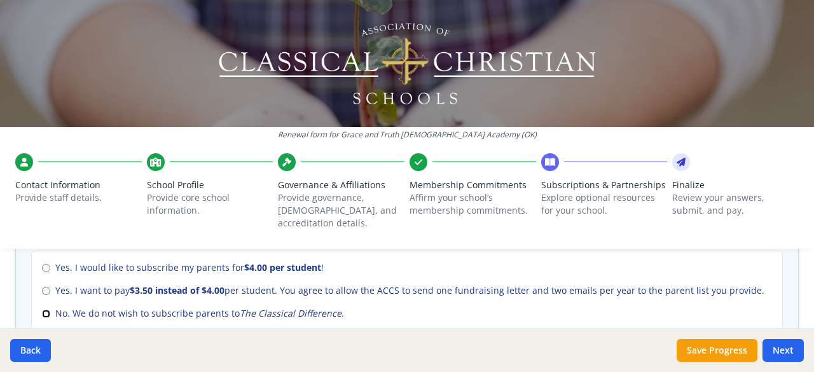
click at [43, 310] on input "No. We do not wish to subscribe parents to The Classical Difference ." at bounding box center [46, 314] width 8 height 8
radio input "true"
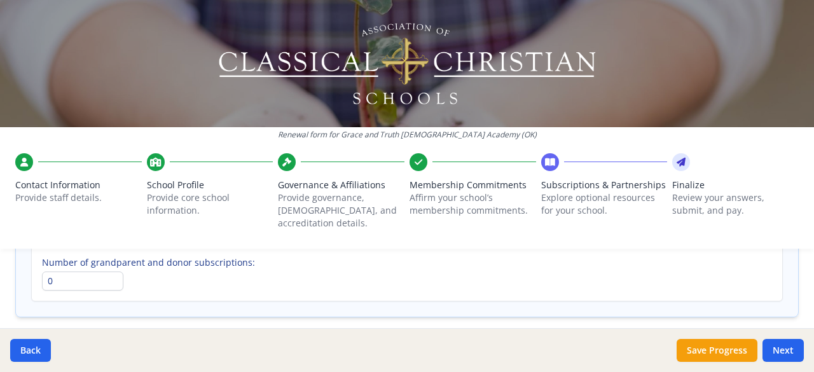
scroll to position [1078, 0]
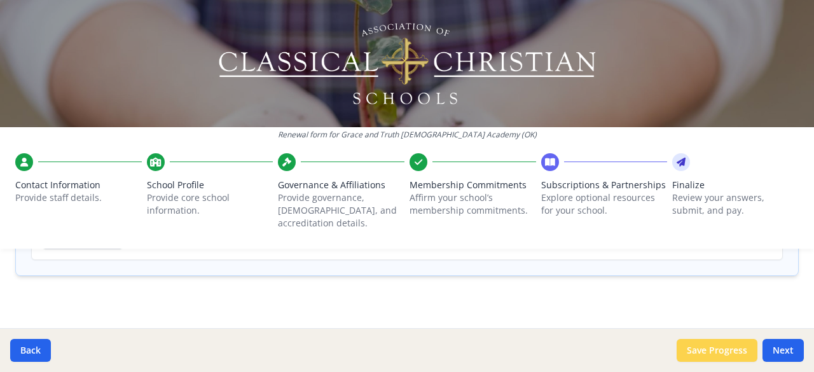
click at [739, 346] on button "Save Progress" at bounding box center [716, 350] width 81 height 23
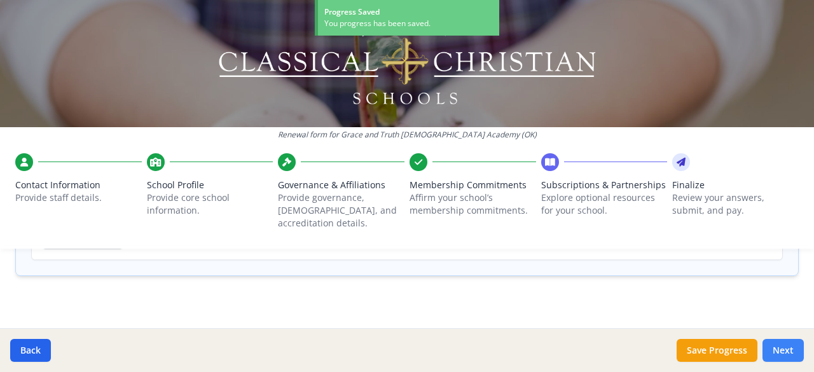
click at [778, 349] on button "Next" at bounding box center [782, 350] width 41 height 23
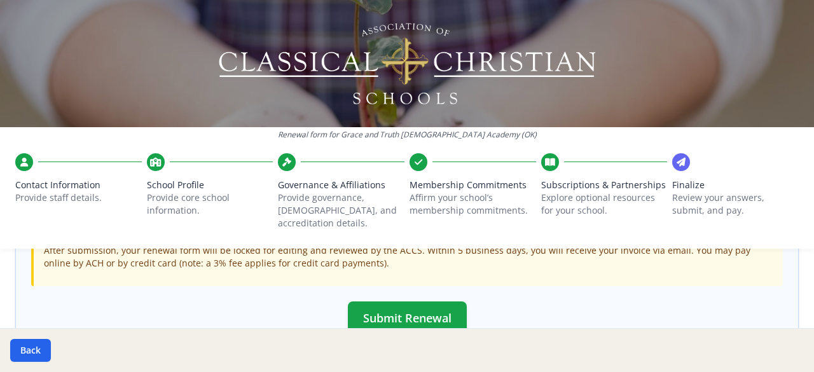
scroll to position [468, 0]
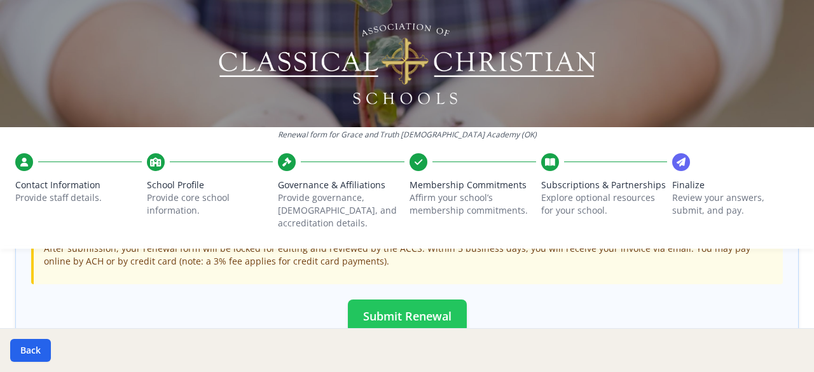
click at [381, 299] on button "Submit Renewal" at bounding box center [407, 315] width 119 height 33
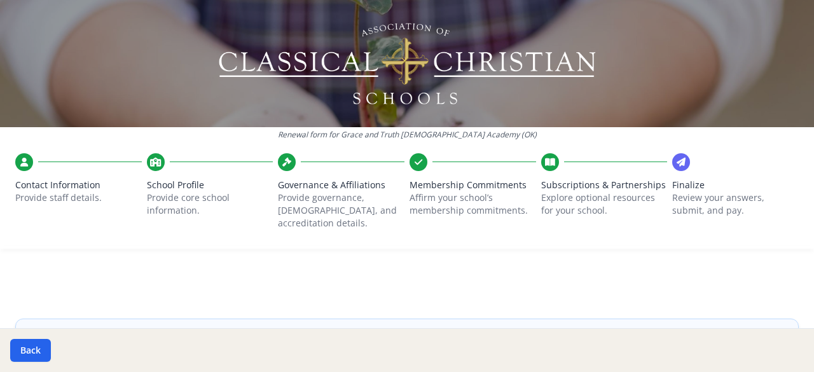
scroll to position [0, 0]
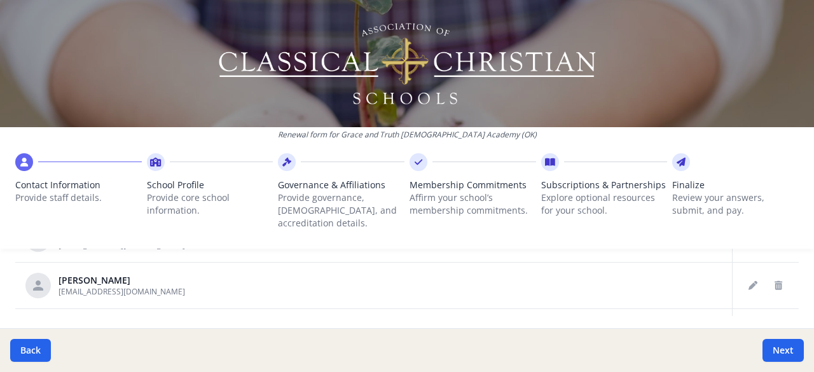
scroll to position [870, 0]
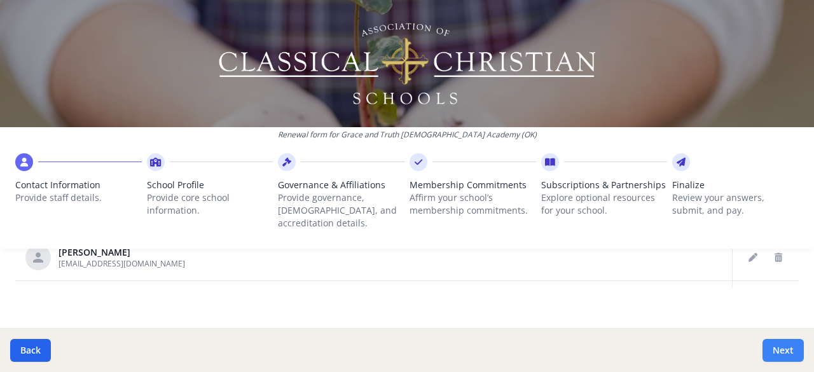
click at [786, 347] on button "Next" at bounding box center [782, 350] width 41 height 23
type input "[PHONE_NUMBER]"
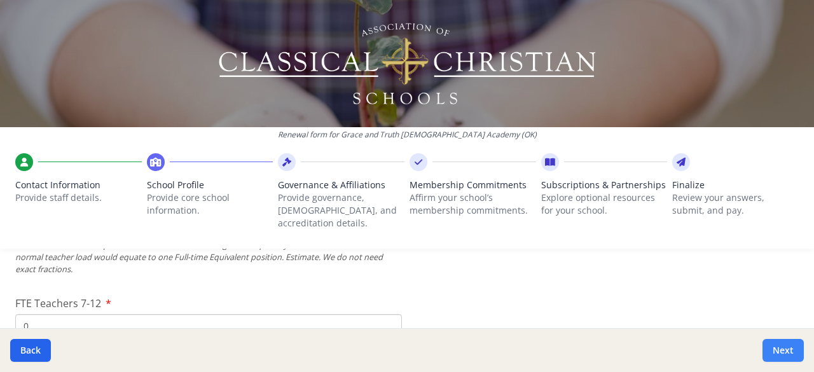
click at [780, 353] on button "Next" at bounding box center [782, 350] width 41 height 23
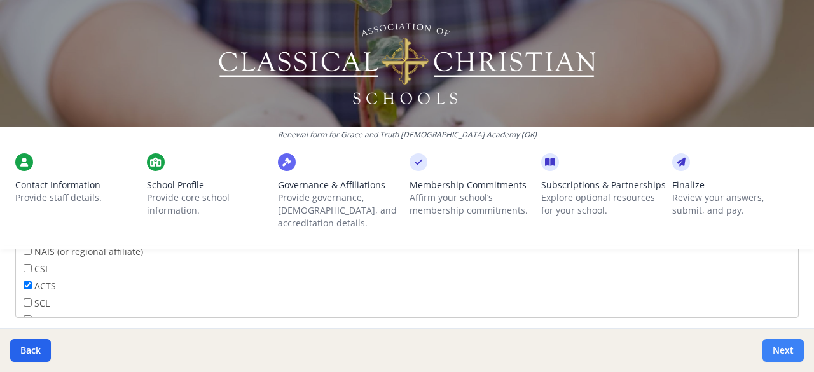
click at [780, 353] on button "Next" at bounding box center [782, 350] width 41 height 23
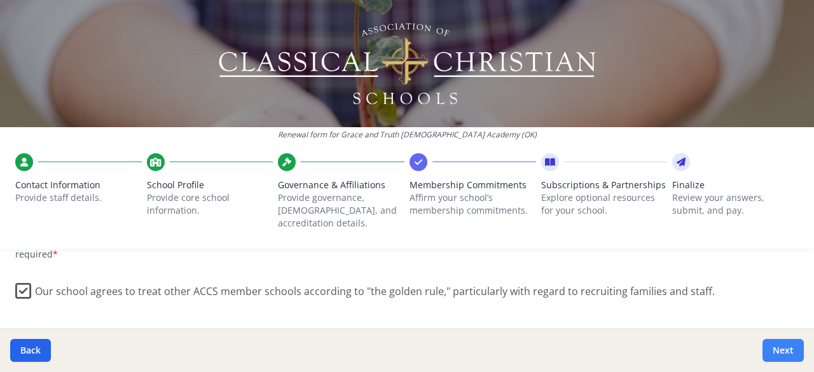
click at [780, 353] on button "Next" at bounding box center [782, 350] width 41 height 23
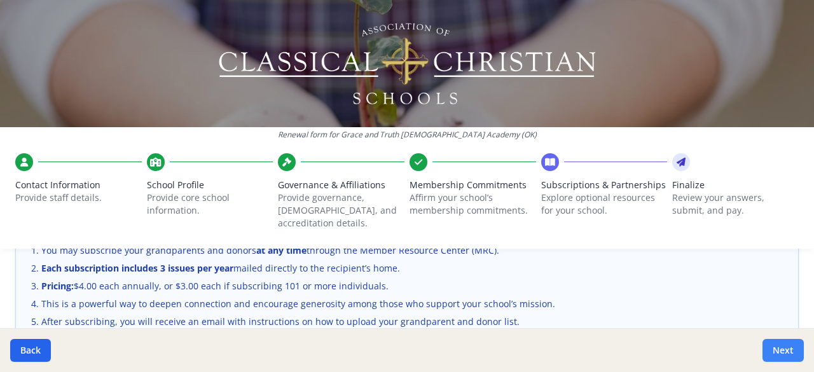
click at [780, 353] on button "Next" at bounding box center [782, 350] width 41 height 23
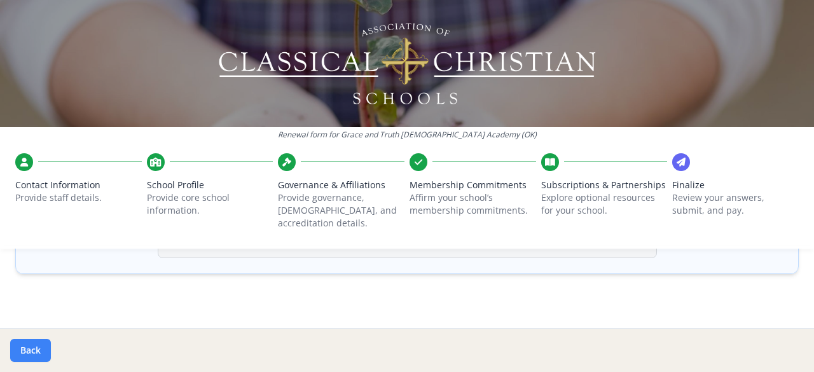
click at [23, 351] on button "Back" at bounding box center [30, 350] width 41 height 23
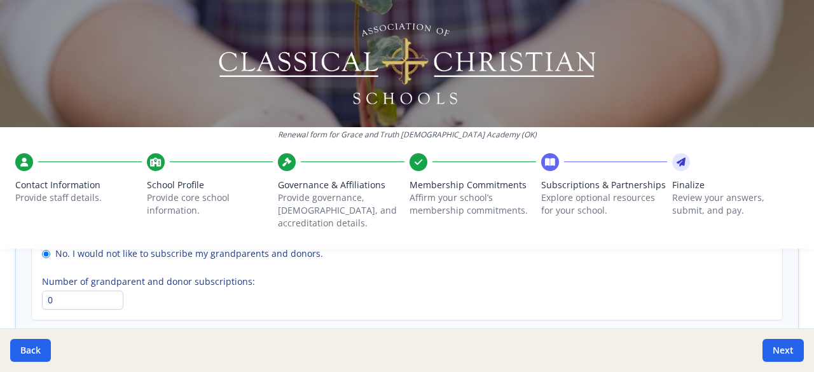
scroll to position [1078, 0]
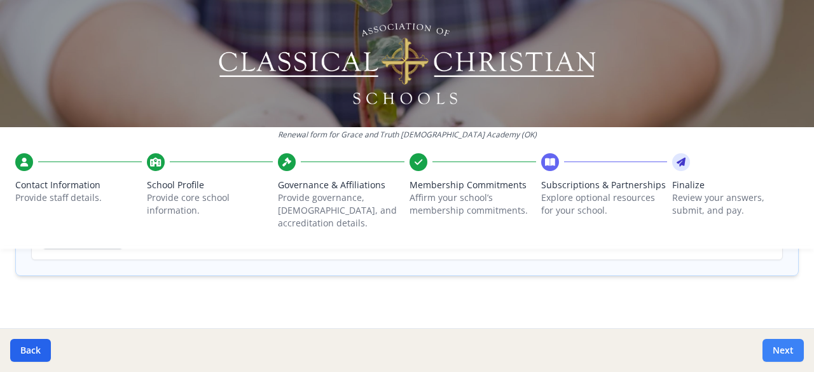
click at [781, 348] on button "Next" at bounding box center [782, 350] width 41 height 23
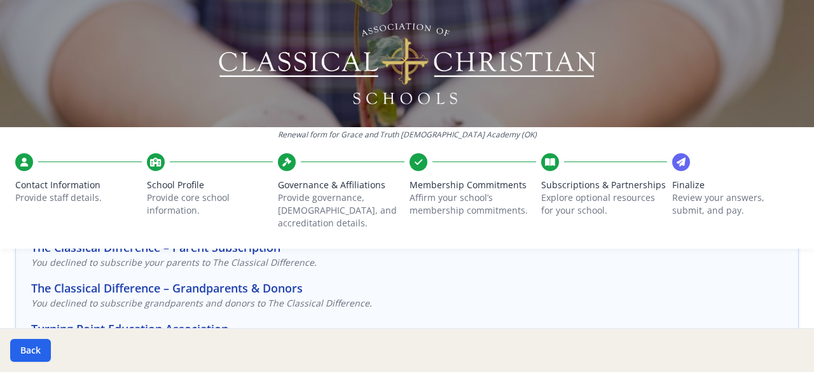
scroll to position [144, 0]
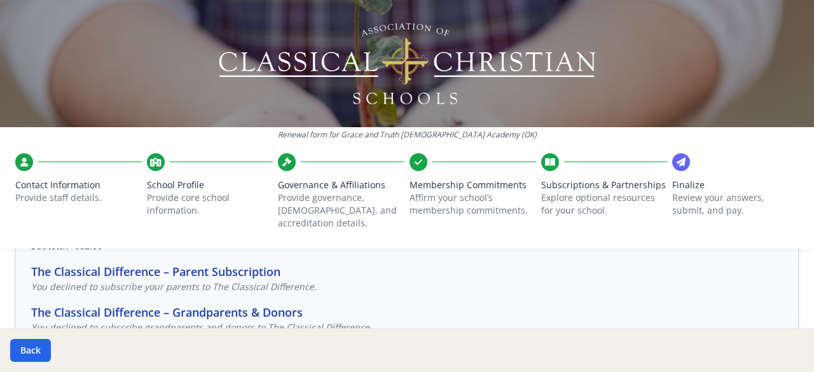
click at [676, 158] on icon at bounding box center [680, 162] width 9 height 13
click at [676, 167] on icon at bounding box center [680, 162] width 9 height 13
click at [676, 161] on icon at bounding box center [680, 162] width 9 height 13
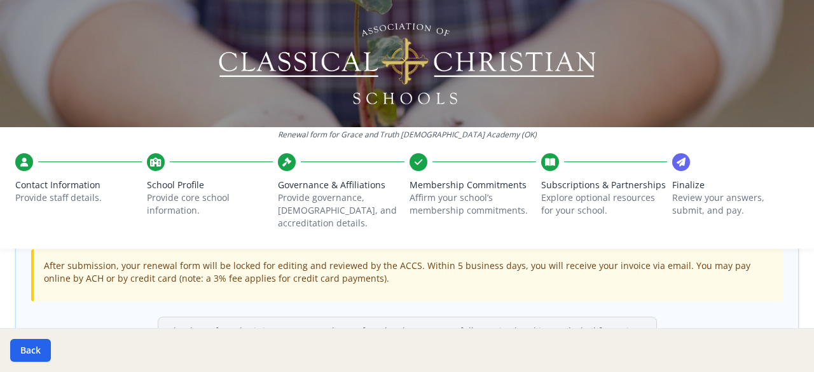
scroll to position [434, 0]
